Goal: Task Accomplishment & Management: Manage account settings

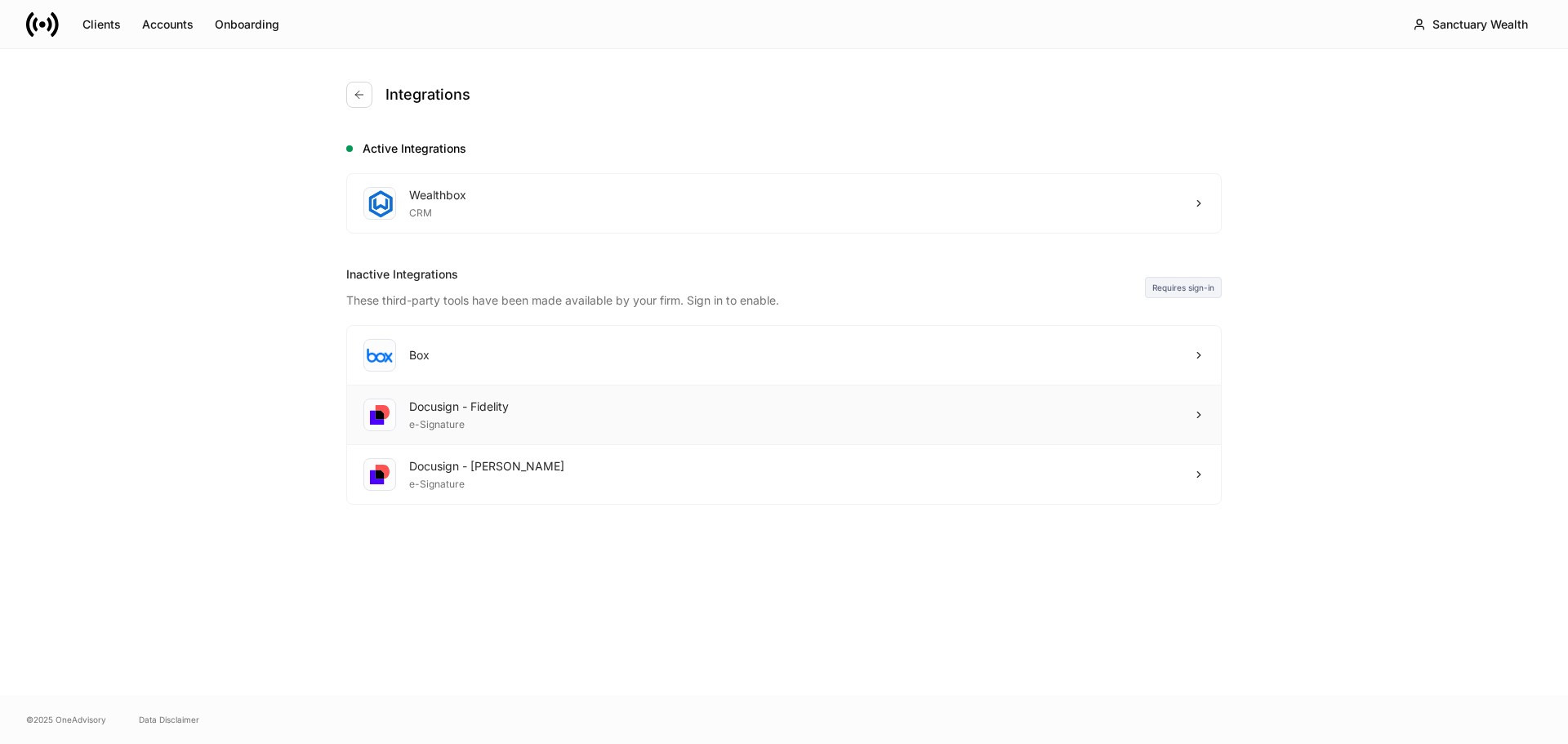
click at [624, 415] on div "Docusign - Fidelity e-Signature" at bounding box center [784, 414] width 874 height 60
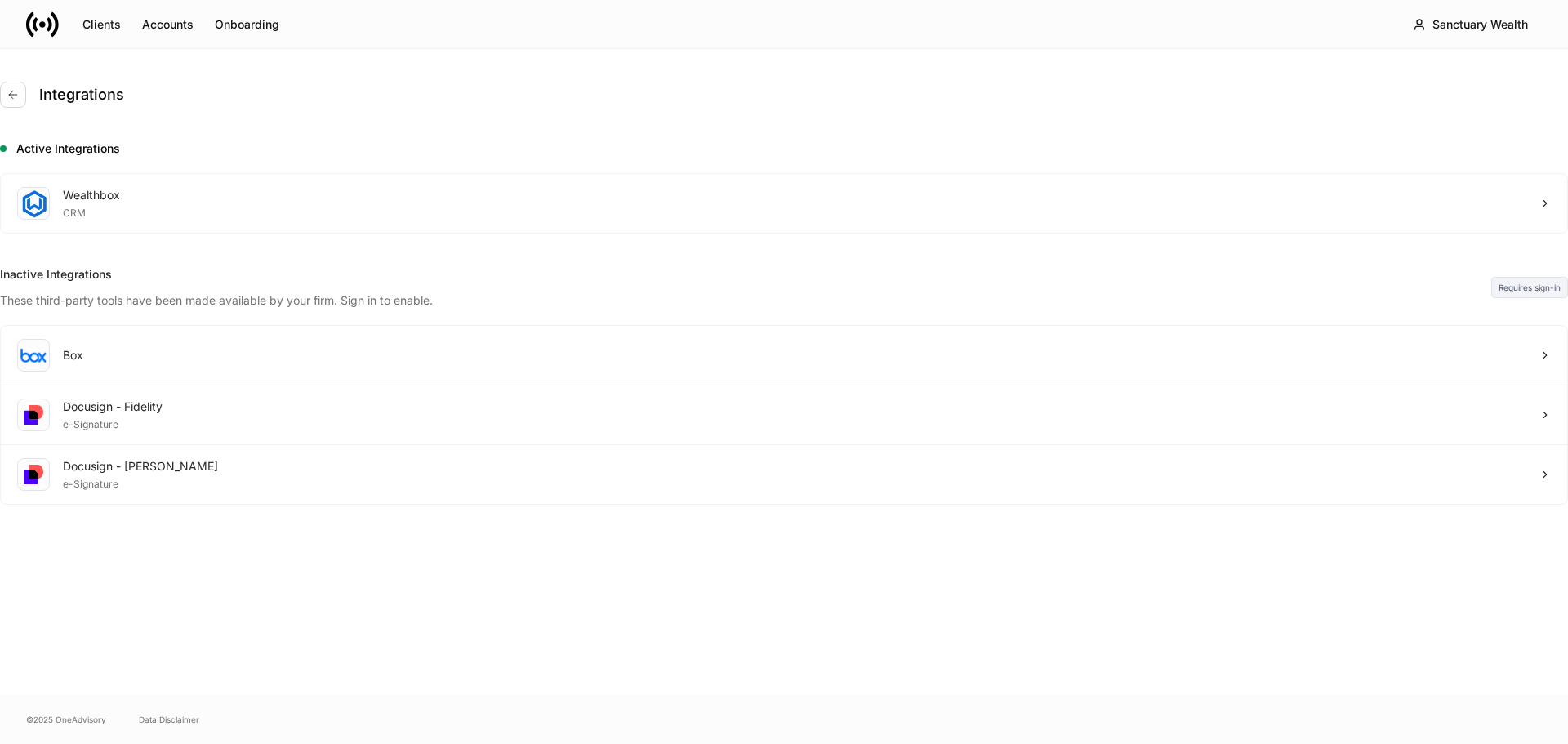
click at [697, 743] on div at bounding box center [784, 744] width 1568 height 0
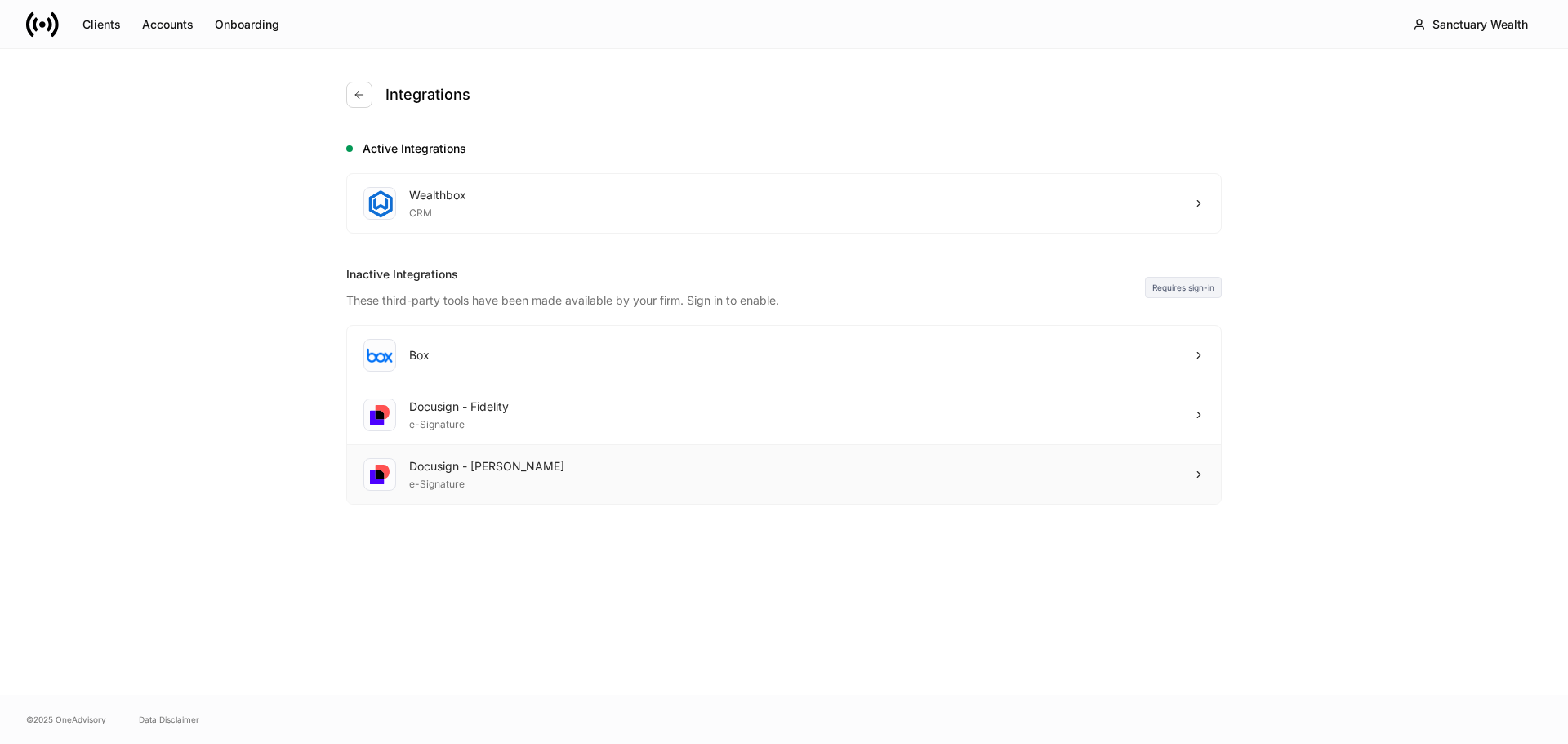
click at [907, 465] on div "Docusign - [PERSON_NAME] e-Signature" at bounding box center [784, 474] width 874 height 59
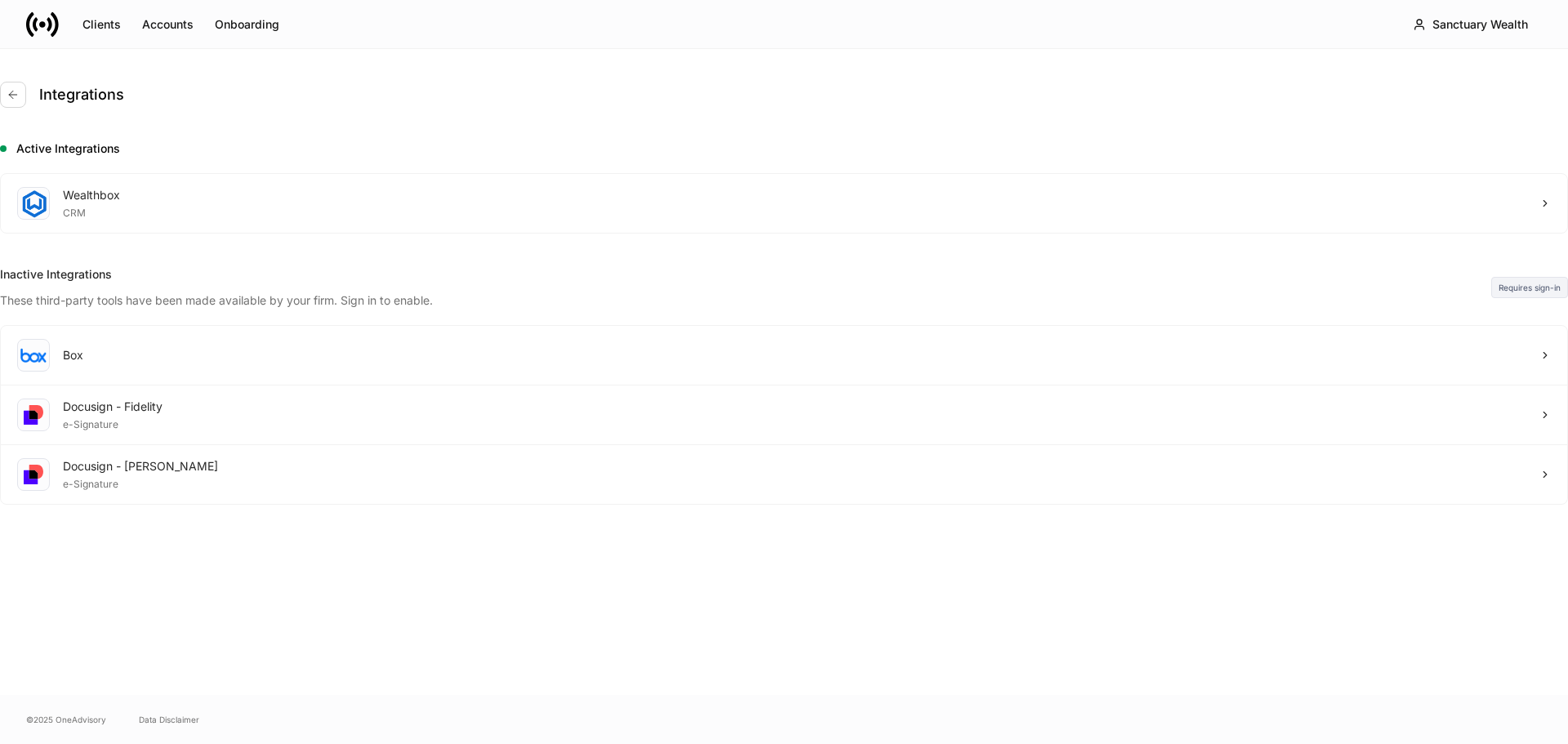
click at [665, 743] on div at bounding box center [784, 744] width 1568 height 0
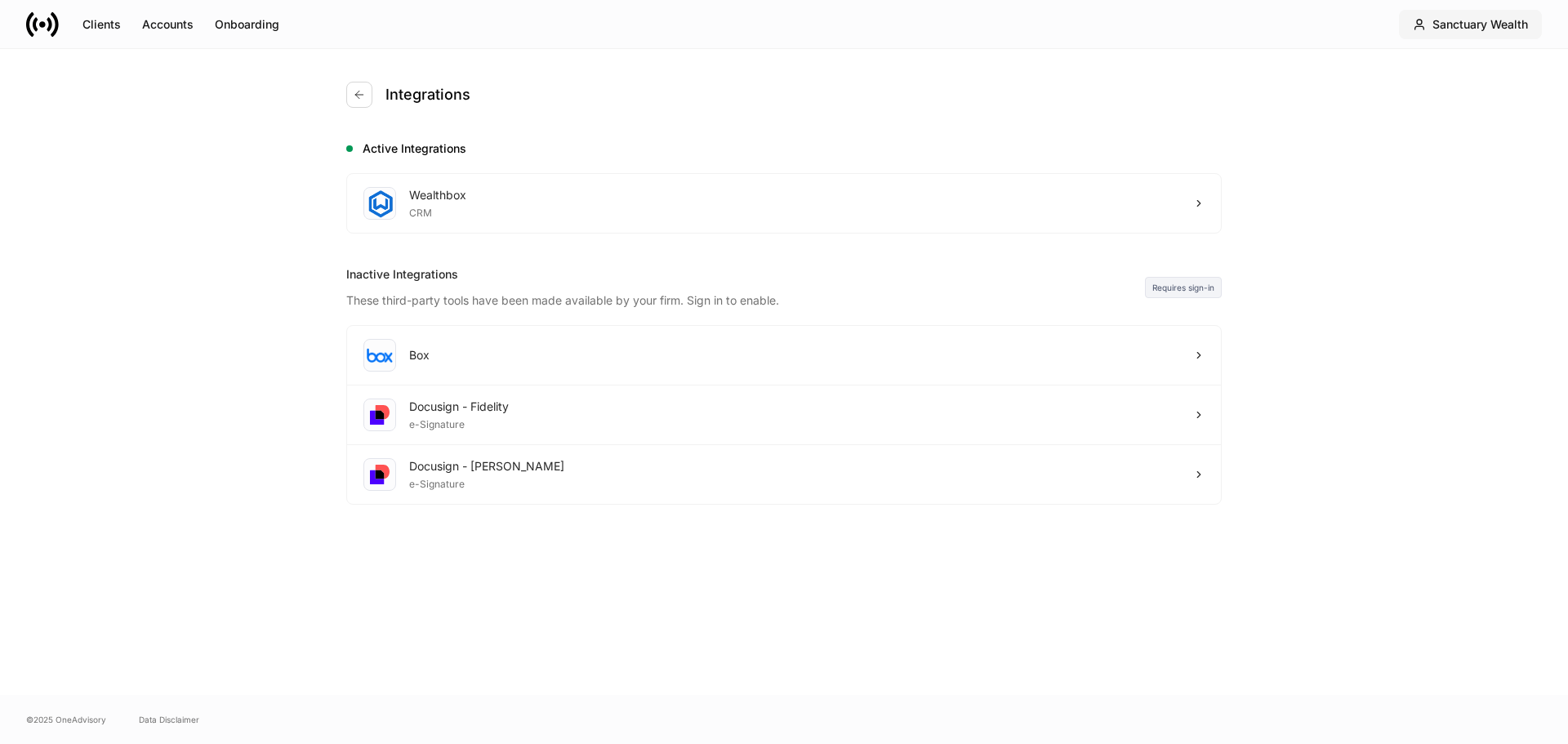
click at [1481, 19] on div "Sanctuary Wealth" at bounding box center [1481, 24] width 96 height 16
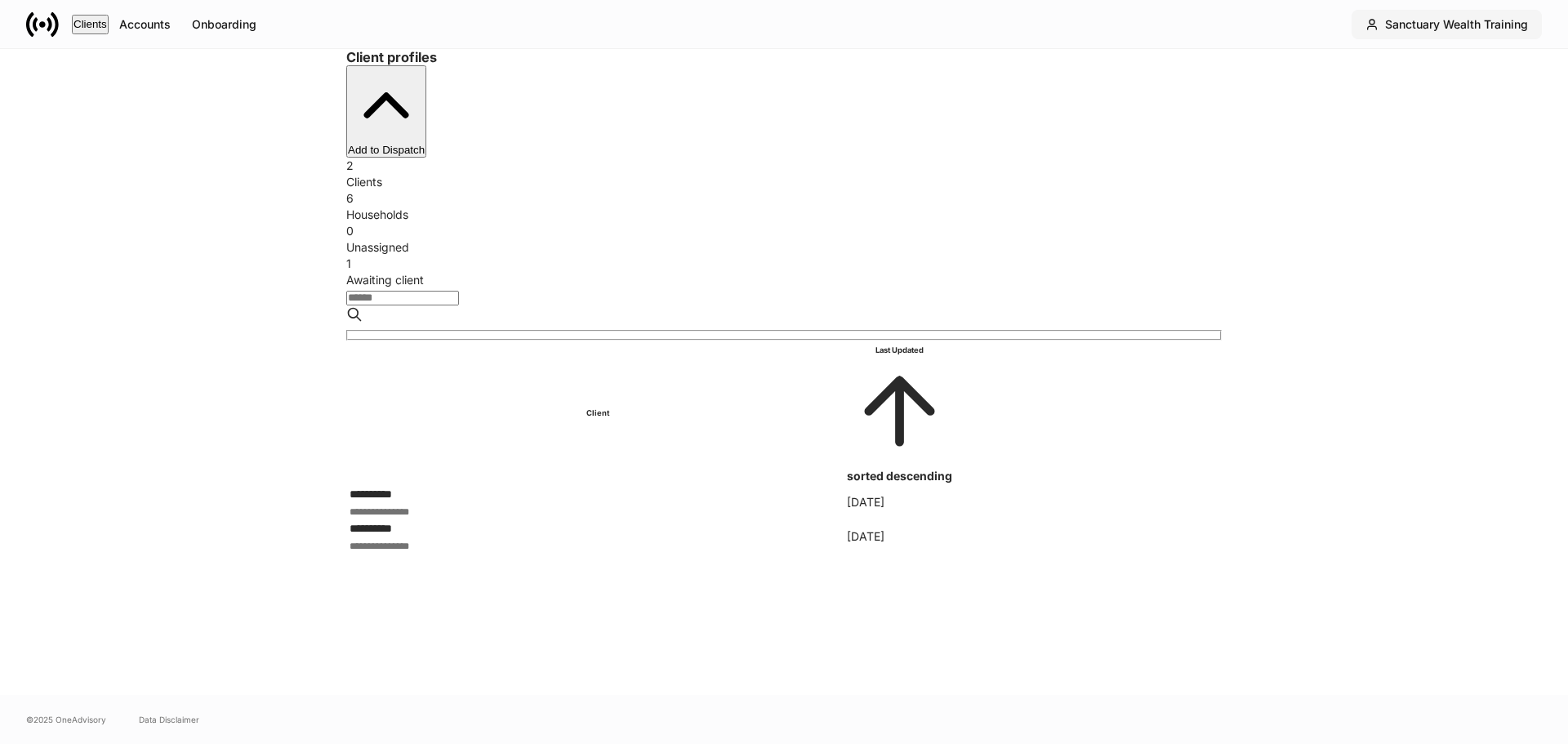
click at [1441, 34] on button "Sanctuary Wealth Training" at bounding box center [1447, 24] width 190 height 29
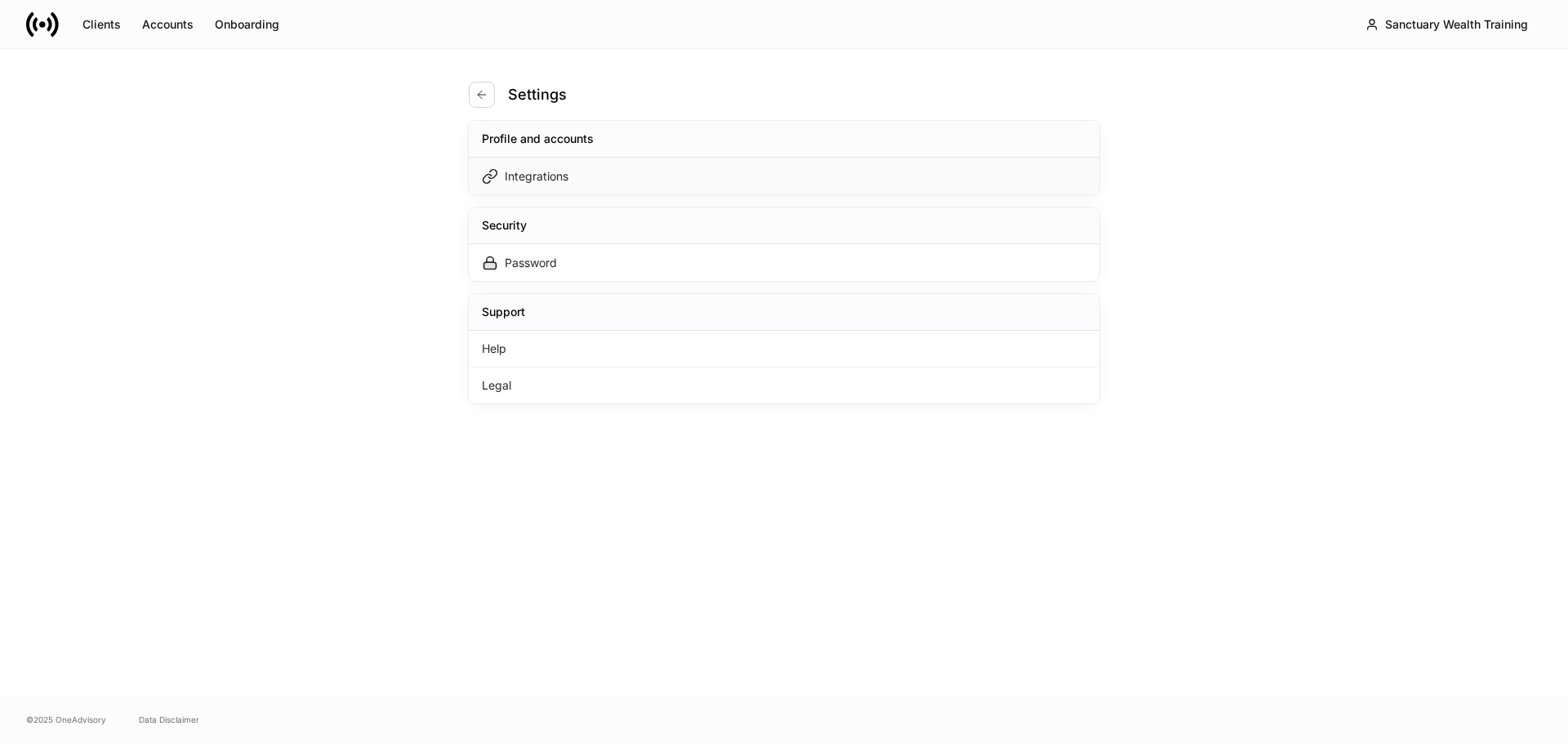
click at [544, 177] on div "Integrations" at bounding box center [537, 176] width 64 height 16
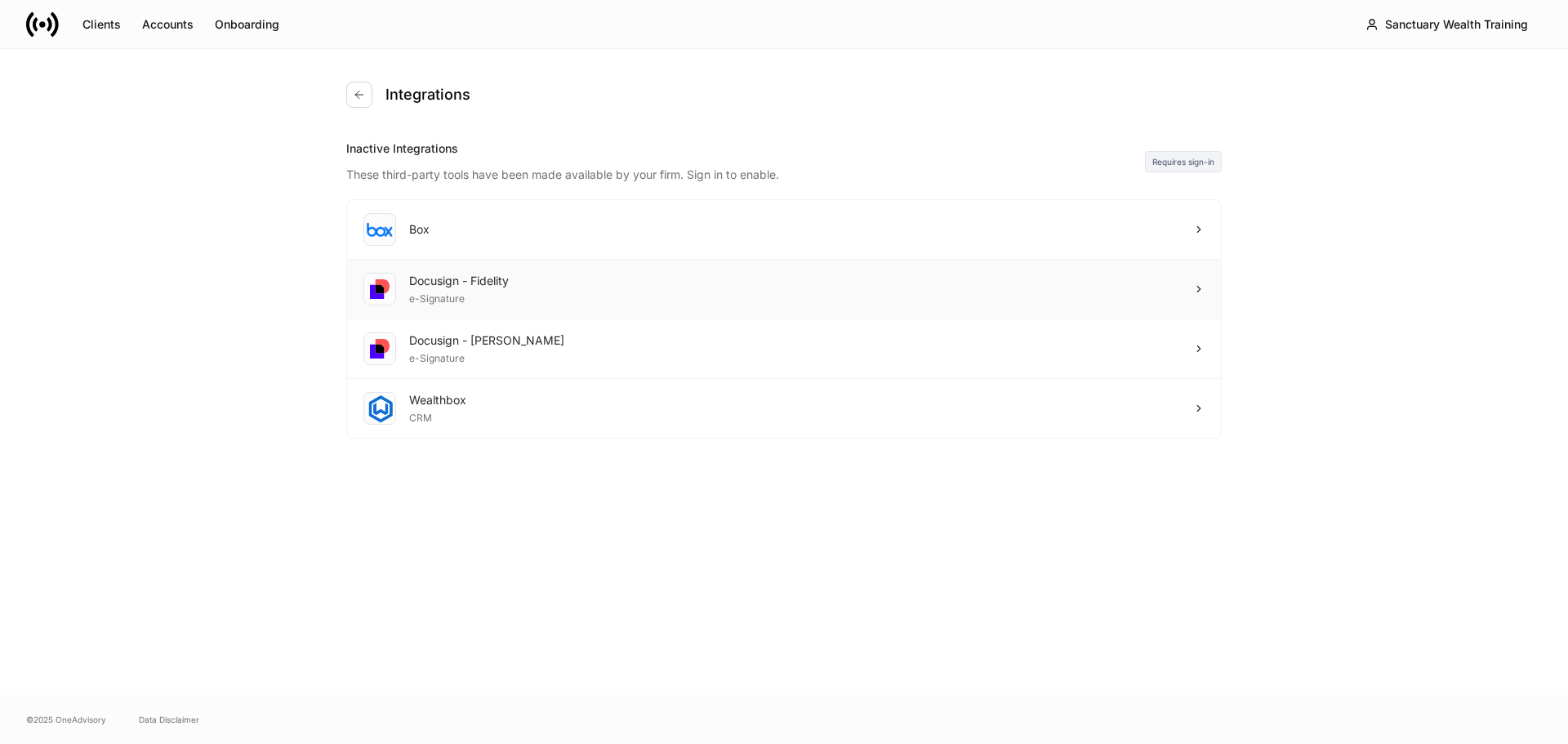
click at [655, 288] on div "Docusign - Fidelity e-Signature" at bounding box center [784, 289] width 874 height 60
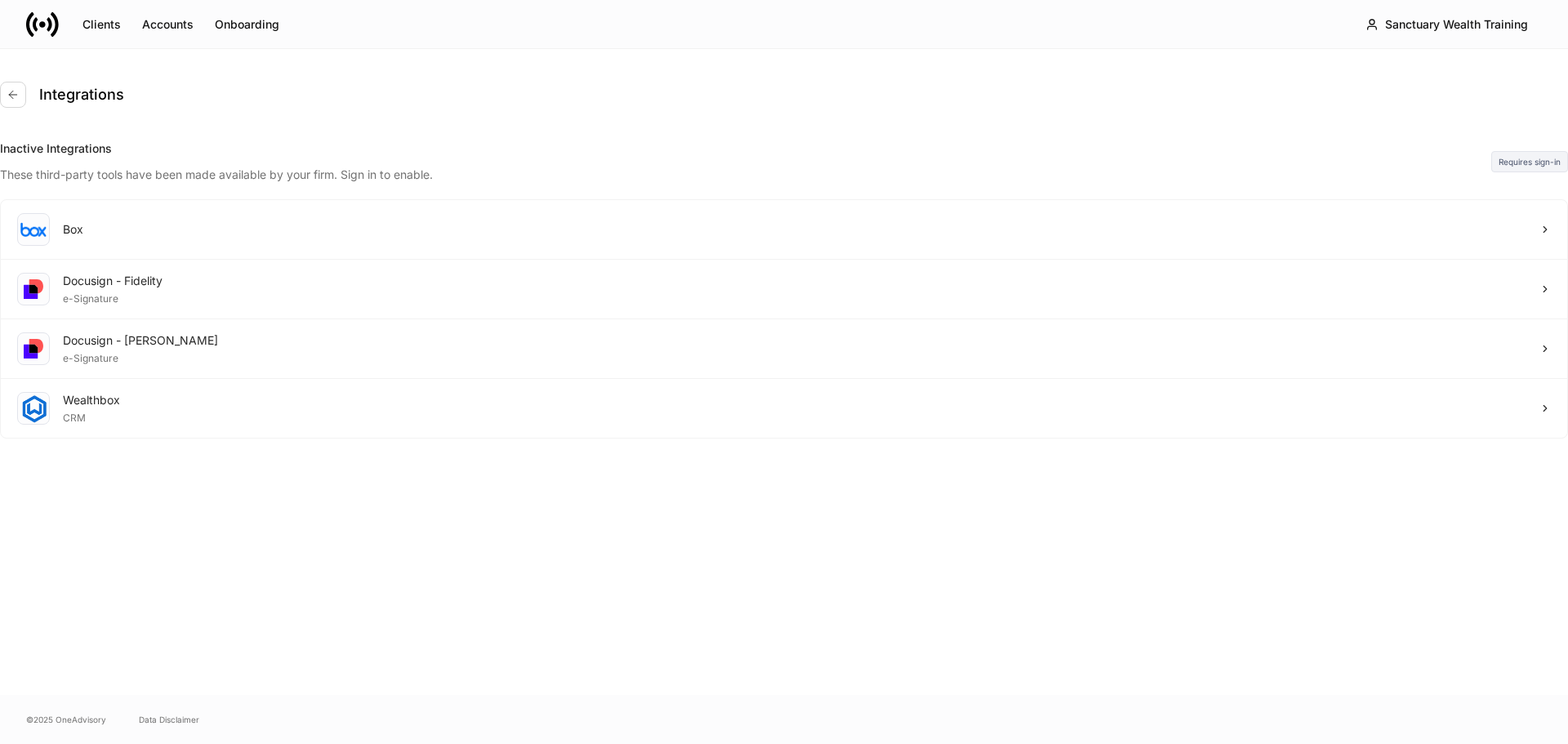
click at [643, 743] on div at bounding box center [784, 744] width 1568 height 0
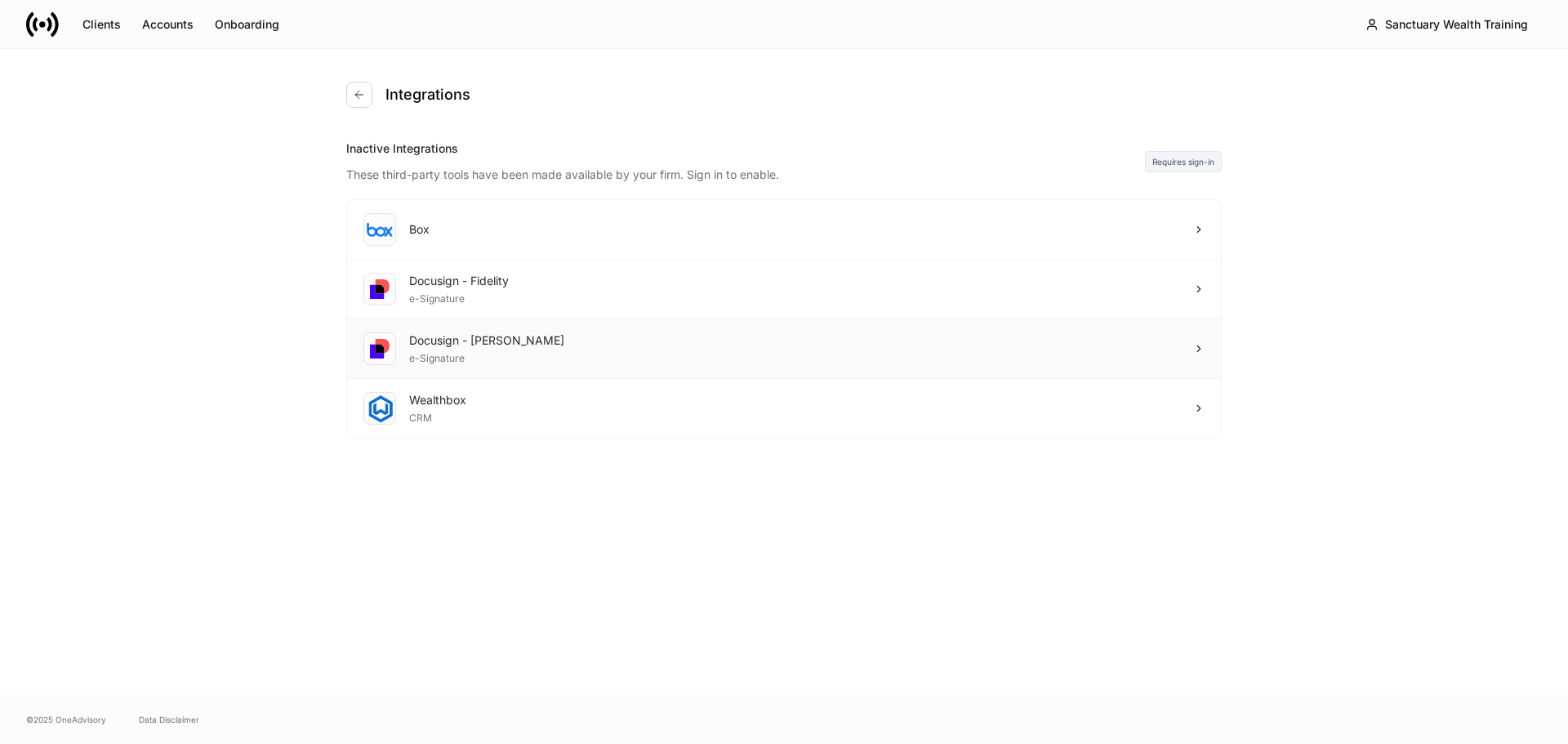
click at [644, 348] on div "Docusign - [PERSON_NAME] e-Signature" at bounding box center [784, 349] width 874 height 60
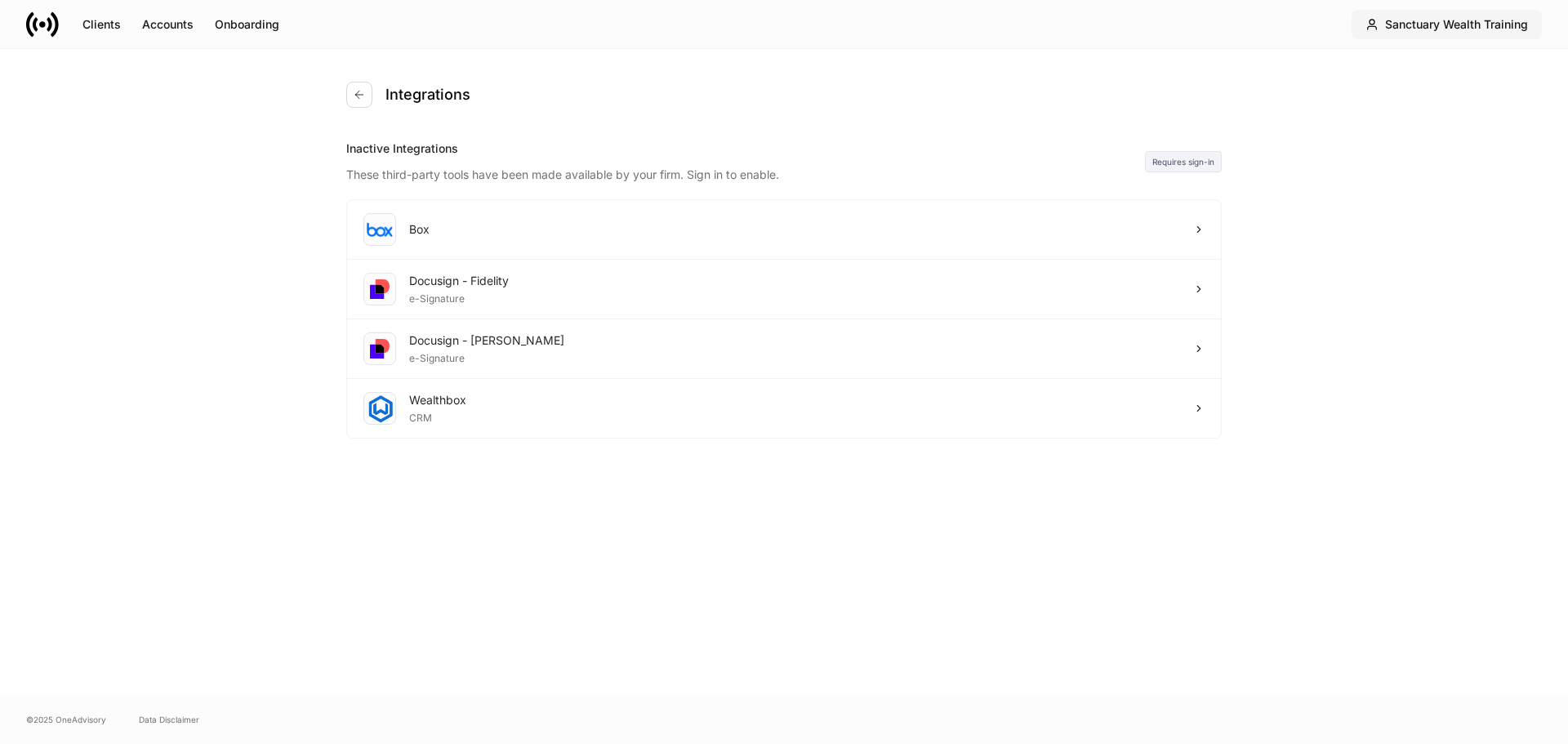
click at [1520, 22] on div "Sanctuary Wealth Training" at bounding box center [1457, 24] width 143 height 16
